Goal: Task Accomplishment & Management: Use online tool/utility

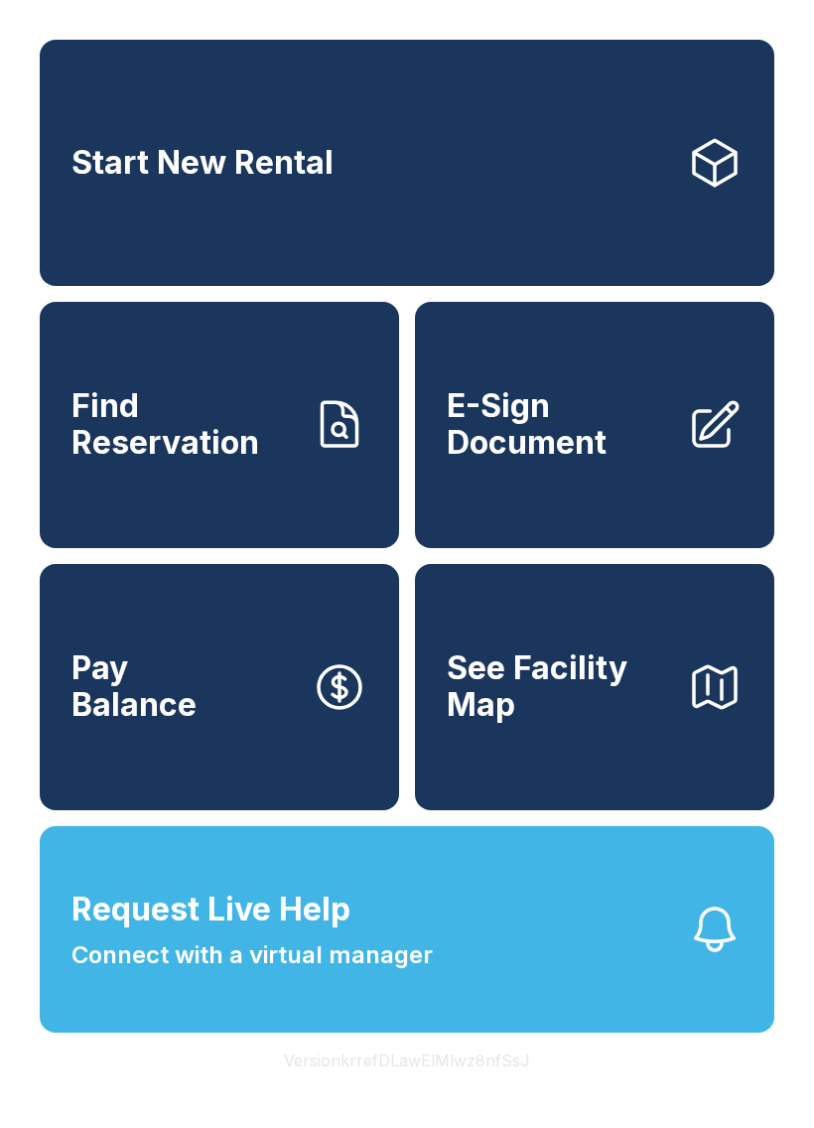
click at [542, 152] on link "Start New Rental" at bounding box center [407, 163] width 735 height 246
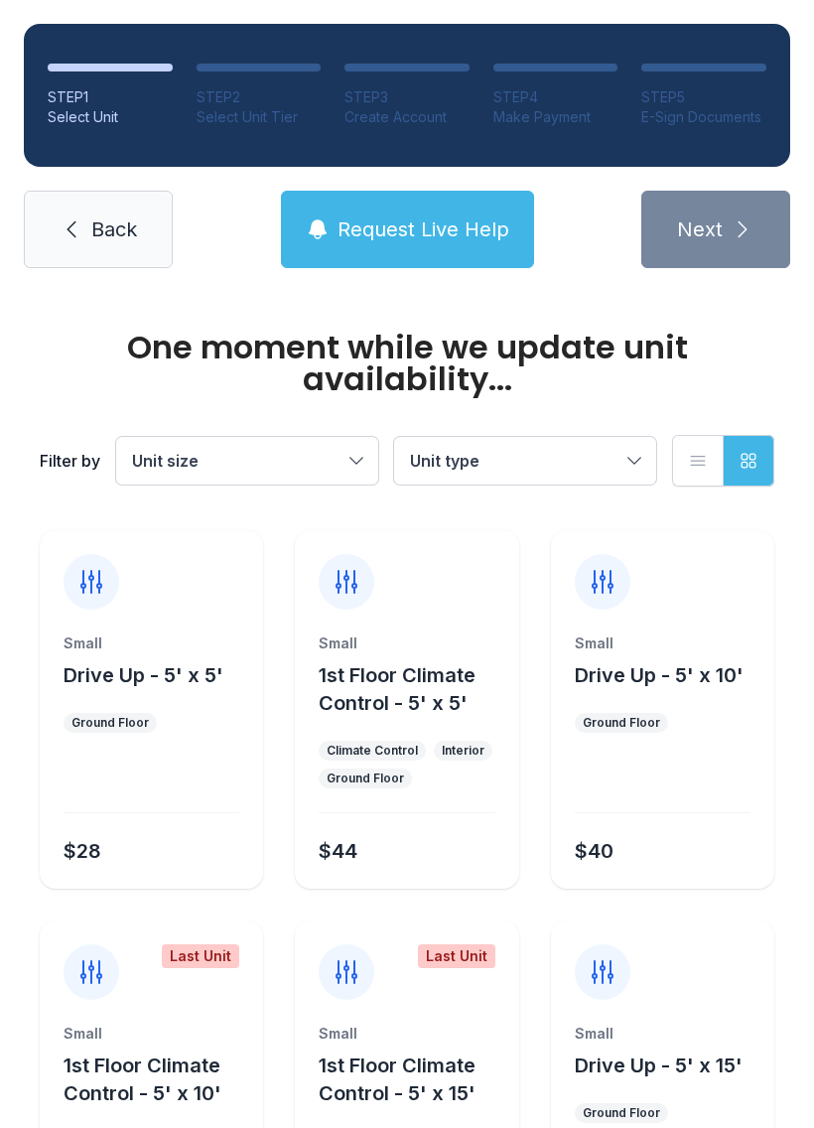
click at [136, 248] on link "Back" at bounding box center [98, 229] width 149 height 77
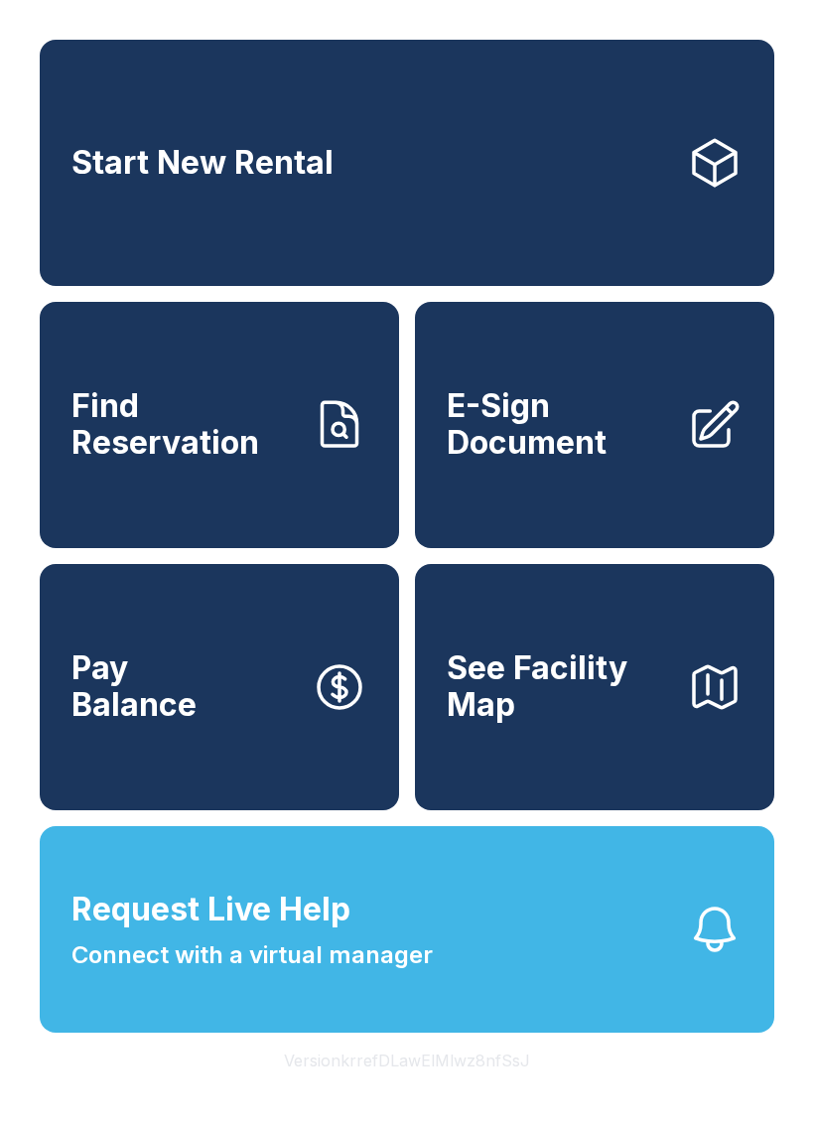
click at [298, 445] on link "Find Reservation" at bounding box center [220, 425] width 360 height 246
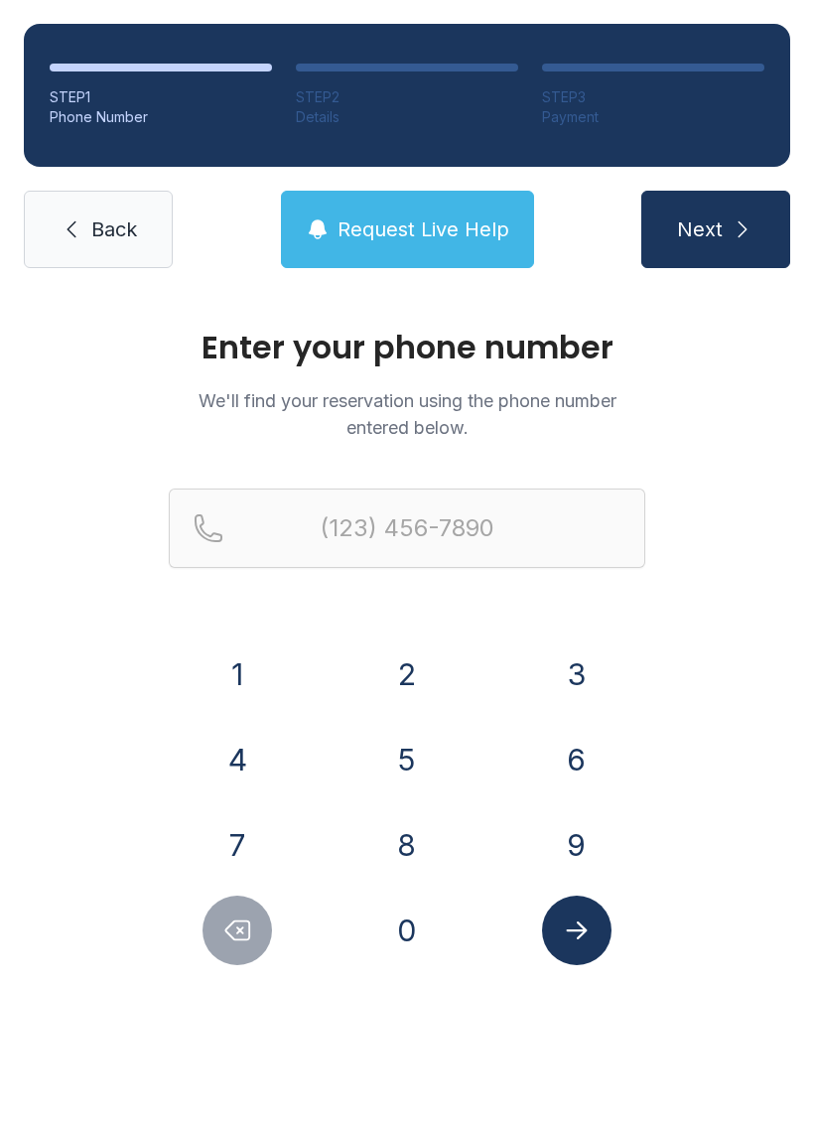
click at [578, 837] on button "9" at bounding box center [577, 846] width 70 height 70
click at [237, 670] on button "1" at bounding box center [238, 675] width 70 height 70
click at [409, 961] on button "0" at bounding box center [407, 931] width 70 height 70
click at [400, 769] on button "5" at bounding box center [407, 760] width 70 height 70
click at [560, 769] on button "6" at bounding box center [577, 760] width 70 height 70
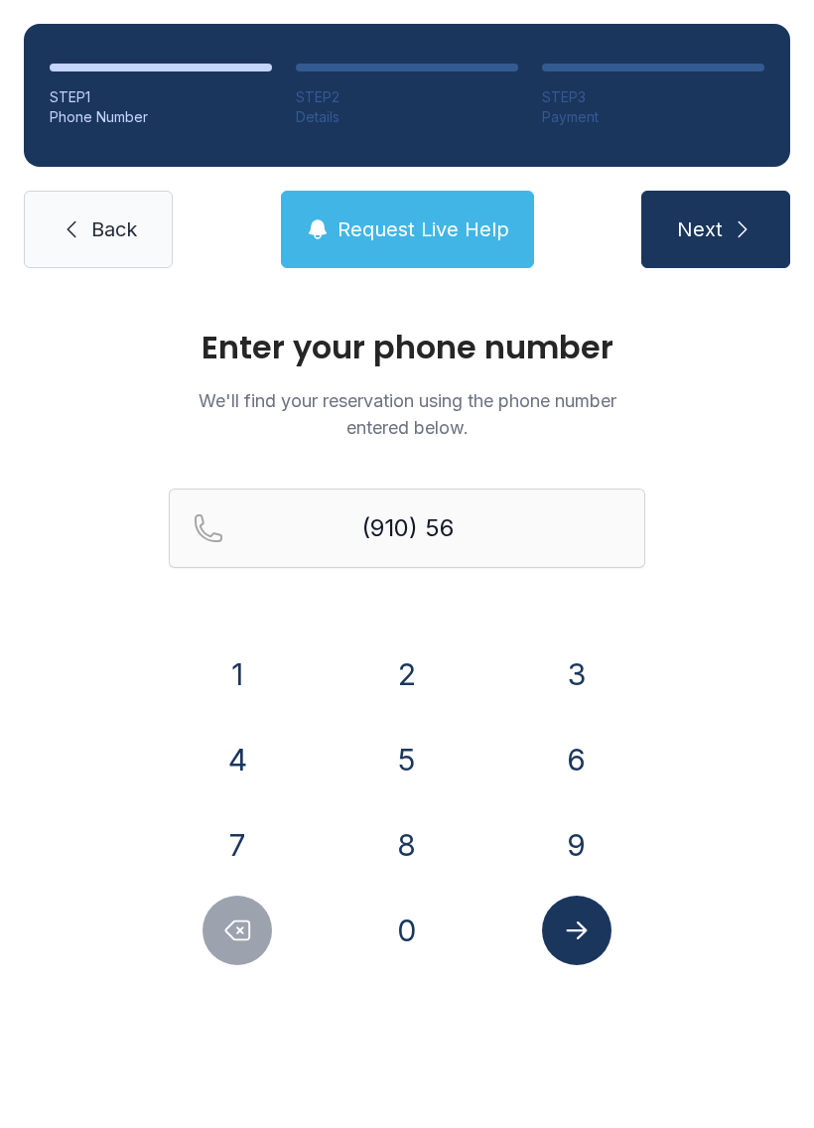
click at [413, 843] on button "8" at bounding box center [407, 846] width 70 height 70
click at [404, 842] on button "8" at bounding box center [407, 846] width 70 height 70
click at [411, 944] on button "0" at bounding box center [407, 931] width 70 height 70
click at [440, 657] on div "2" at bounding box center [408, 675] width 138 height 70
click at [584, 673] on button "3" at bounding box center [577, 675] width 70 height 70
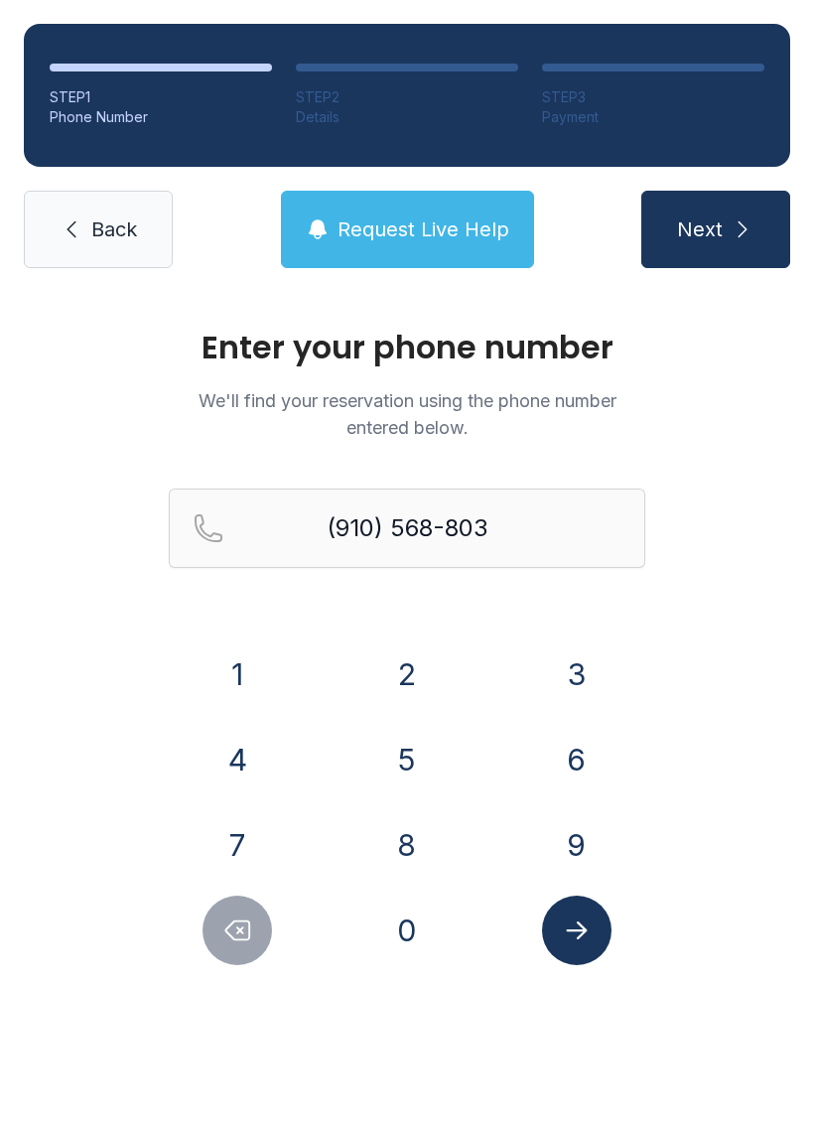
click at [396, 664] on button "2" at bounding box center [407, 675] width 70 height 70
type input "[PHONE_NUMBER]"
click at [586, 932] on icon "Submit lookup form" at bounding box center [576, 931] width 21 height 18
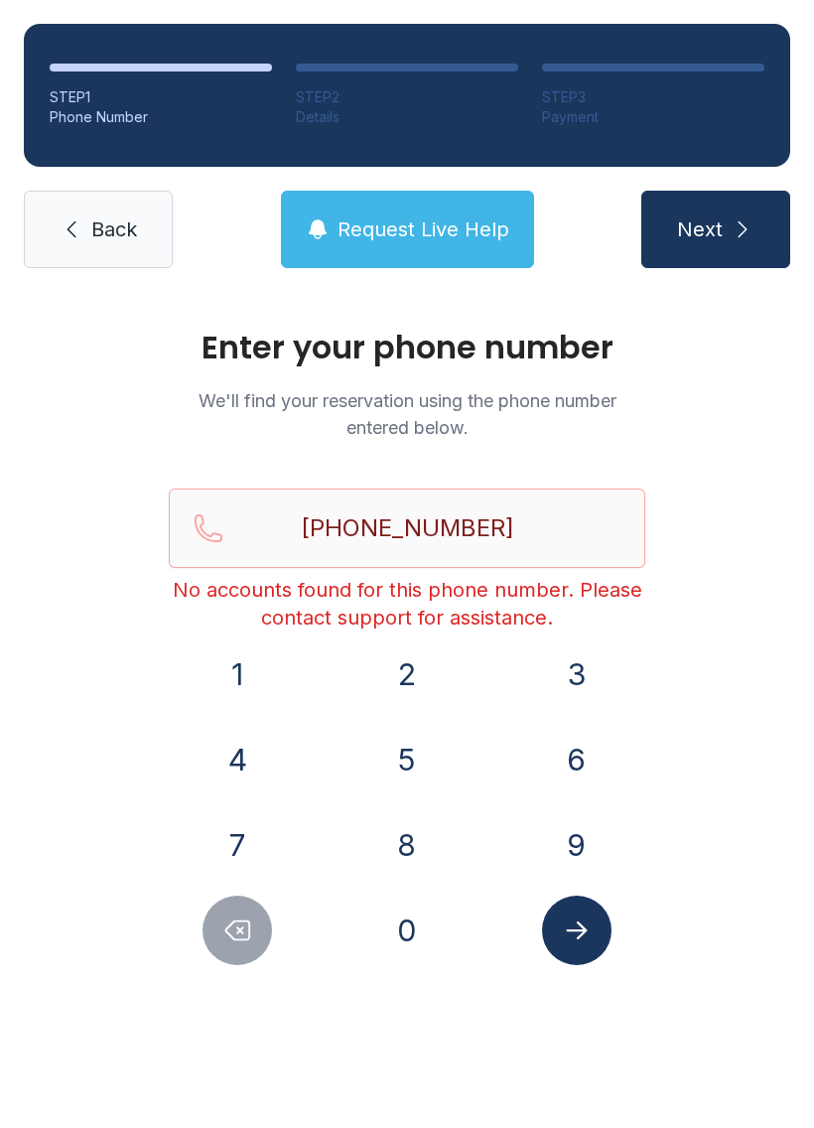
click at [119, 215] on link "Back" at bounding box center [98, 229] width 149 height 77
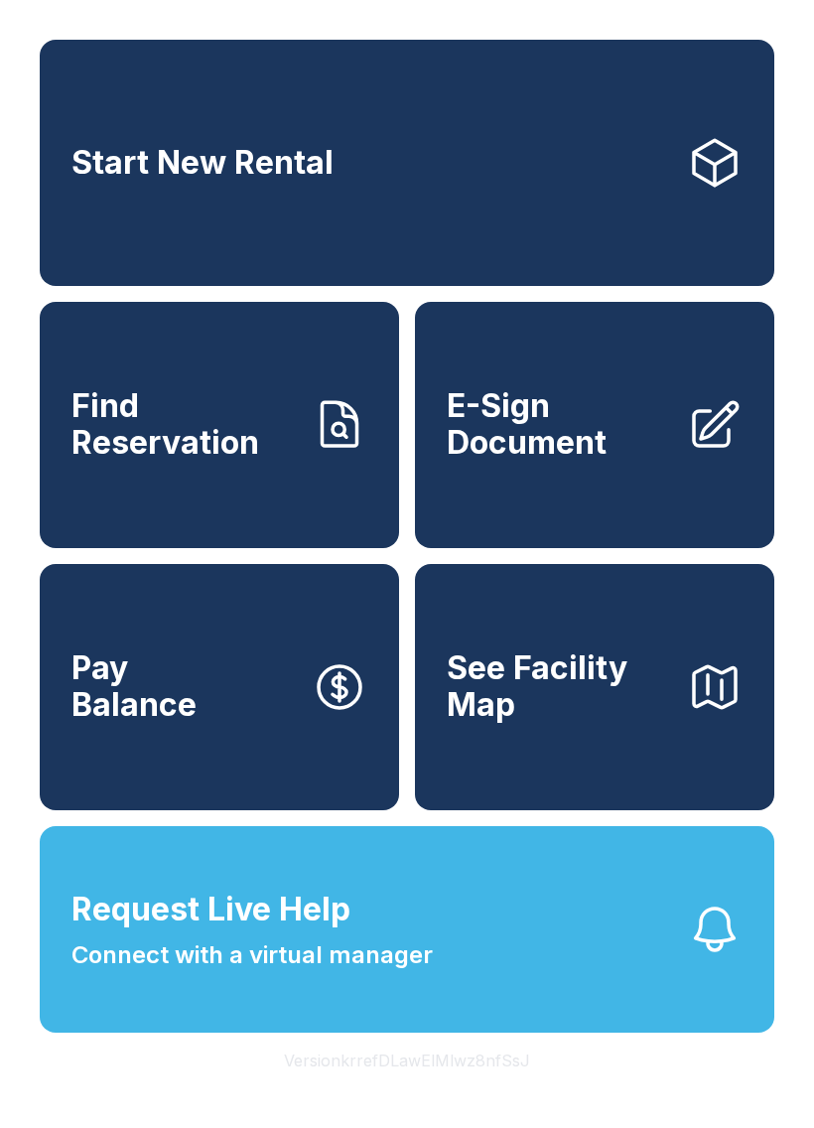
click at [423, 967] on span "Request Live Help Connect with a virtual manager" at bounding box center [253, 929] width 362 height 87
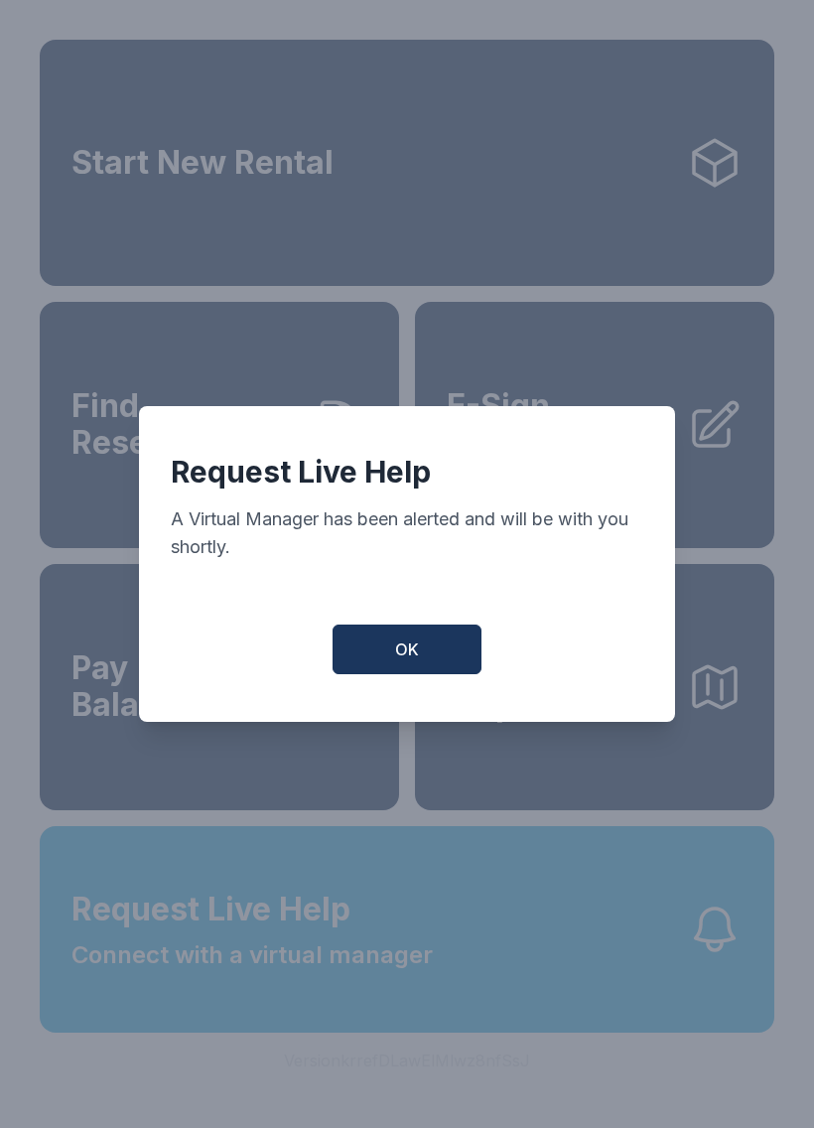
click at [433, 653] on button "OK" at bounding box center [407, 650] width 149 height 50
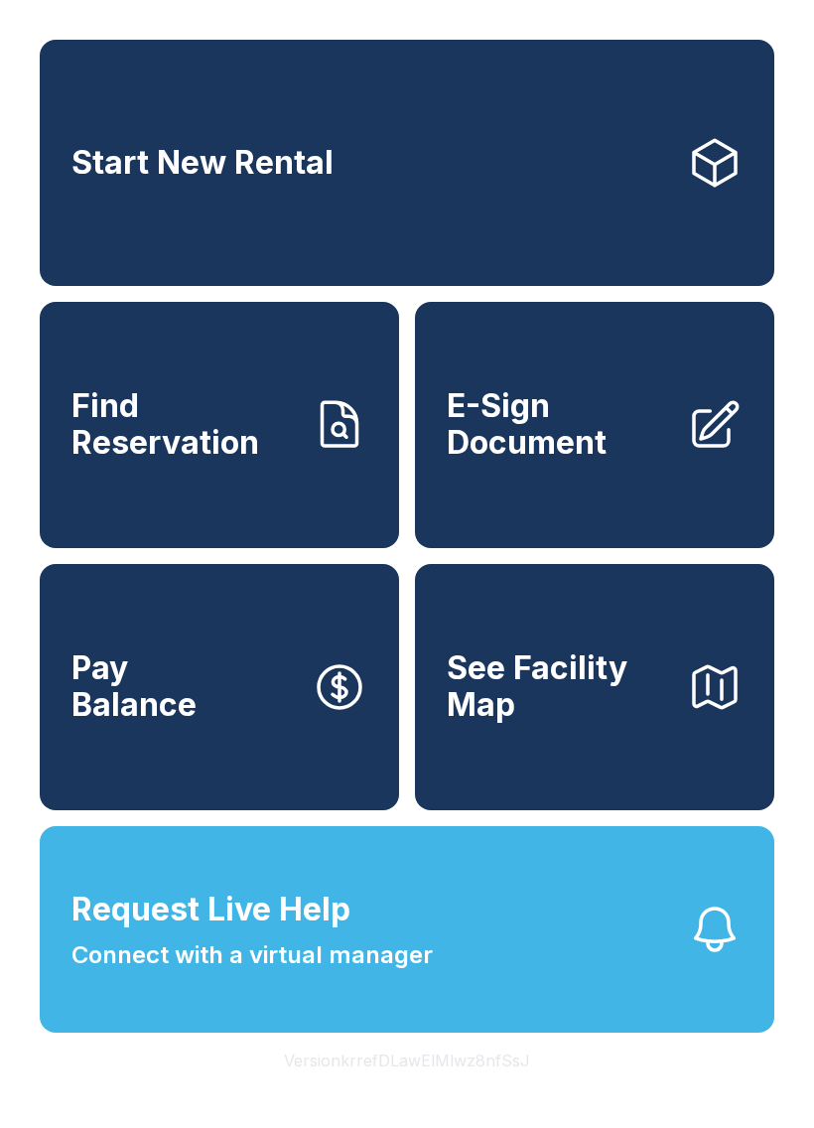
click at [556, 982] on button "Request Live Help Connect with a virtual manager" at bounding box center [407, 929] width 735 height 207
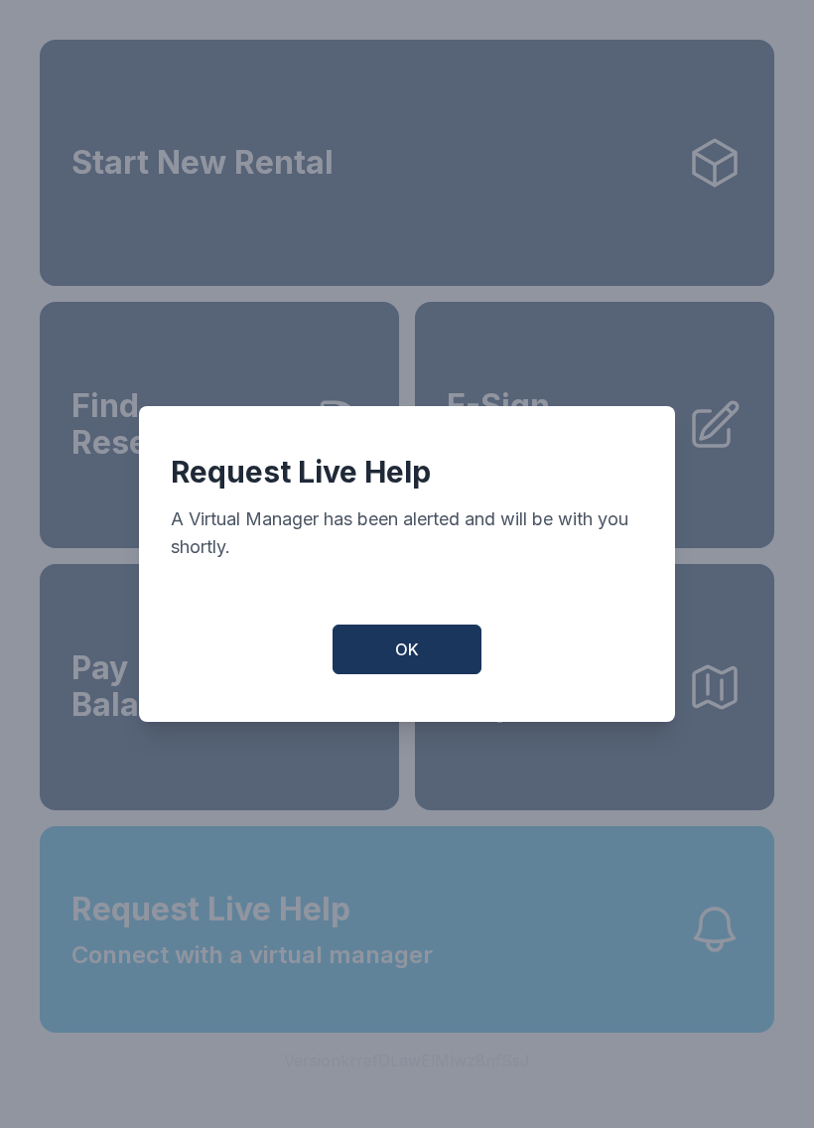
click at [424, 662] on button "OK" at bounding box center [407, 650] width 149 height 50
